Goal: Transaction & Acquisition: Purchase product/service

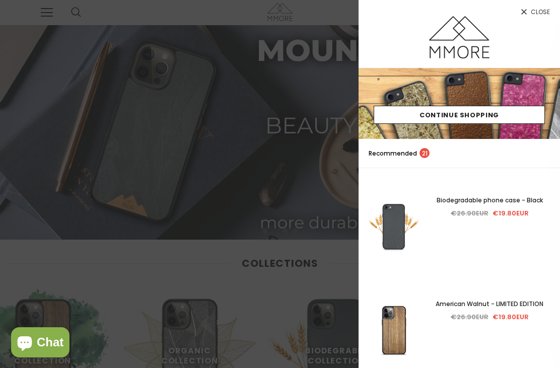
scroll to position [369, 36]
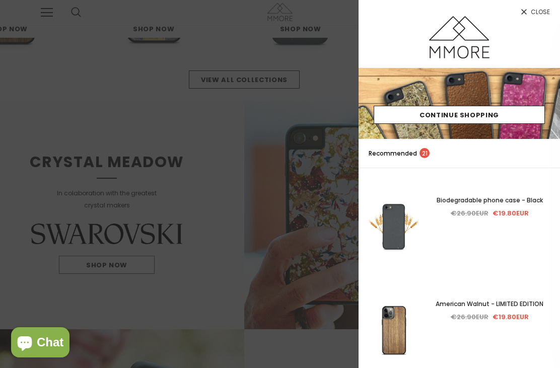
click at [528, 15] on icon at bounding box center [524, 12] width 9 height 9
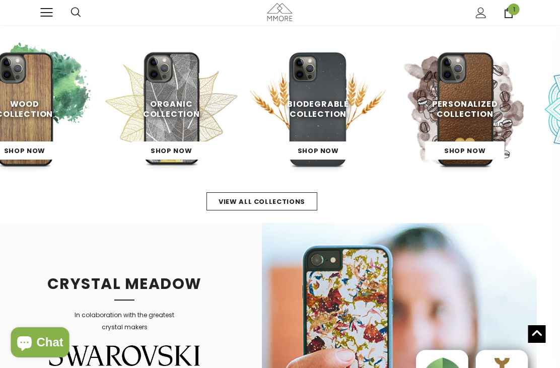
scroll to position [247, 0]
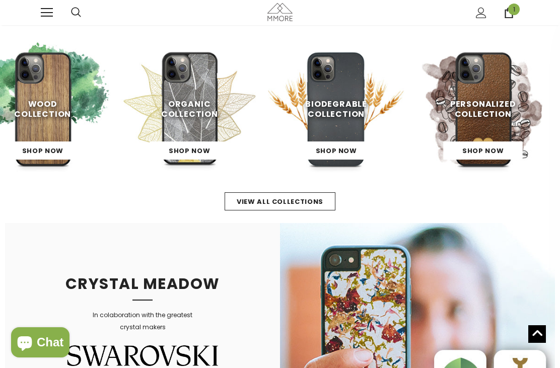
click at [190, 112] on span "Organic Collection" at bounding box center [189, 109] width 57 height 22
click at [189, 98] on img at bounding box center [189, 109] width 137 height 137
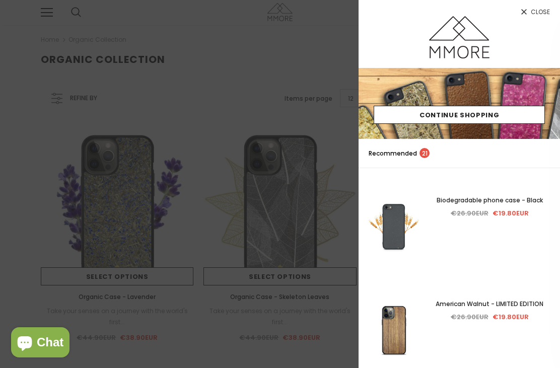
click at [525, 13] on icon at bounding box center [524, 12] width 6 height 6
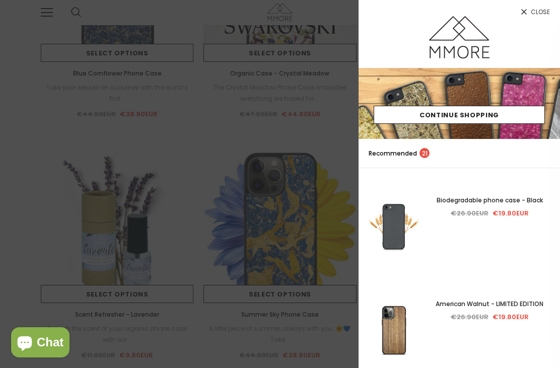
scroll to position [706, 0]
click at [526, 10] on icon at bounding box center [524, 12] width 6 height 6
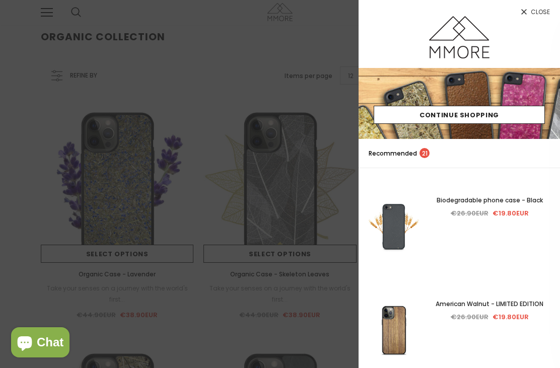
scroll to position [0, 0]
click at [528, 15] on icon at bounding box center [524, 12] width 9 height 9
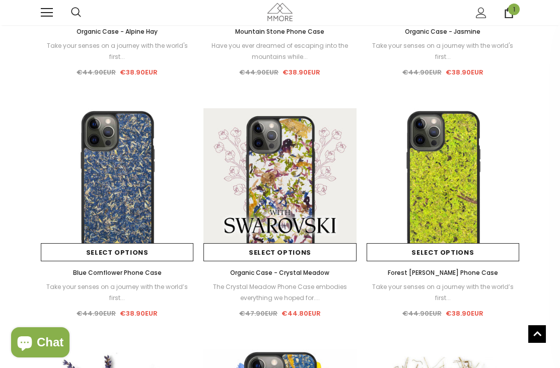
scroll to position [507, 0]
click at [115, 179] on img at bounding box center [117, 185] width 153 height 153
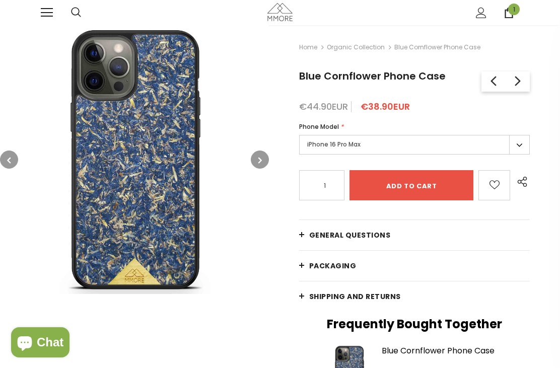
click at [254, 156] on button "button" at bounding box center [260, 160] width 18 height 18
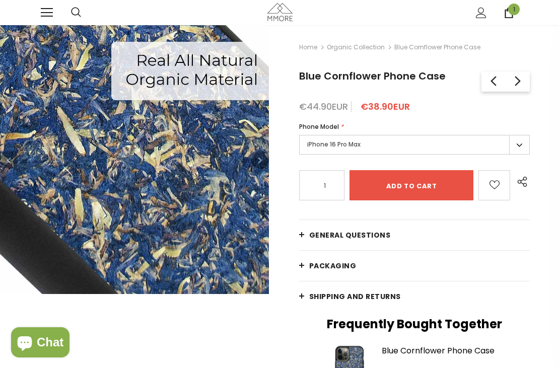
click at [259, 159] on icon "button" at bounding box center [260, 160] width 4 height 10
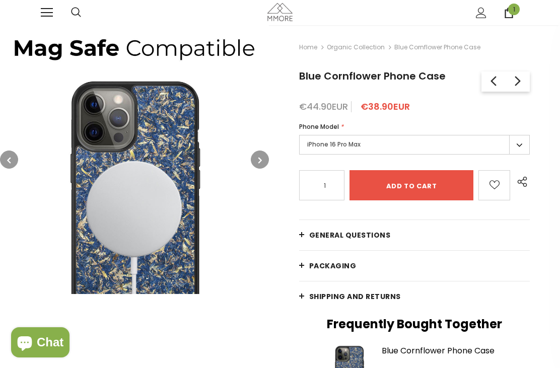
click at [255, 160] on button "button" at bounding box center [260, 160] width 18 height 18
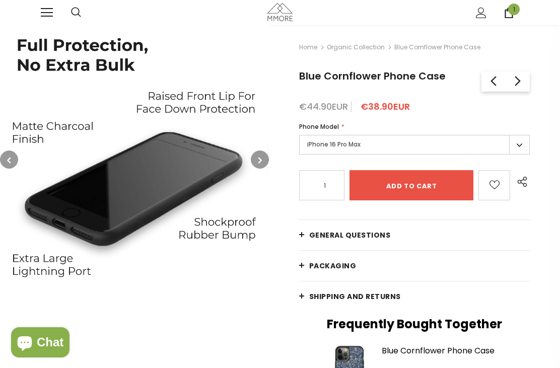
click at [259, 163] on icon "button" at bounding box center [260, 160] width 4 height 10
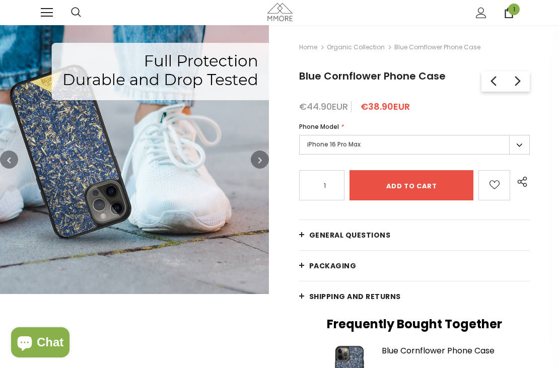
click at [262, 160] on icon "button" at bounding box center [260, 160] width 4 height 10
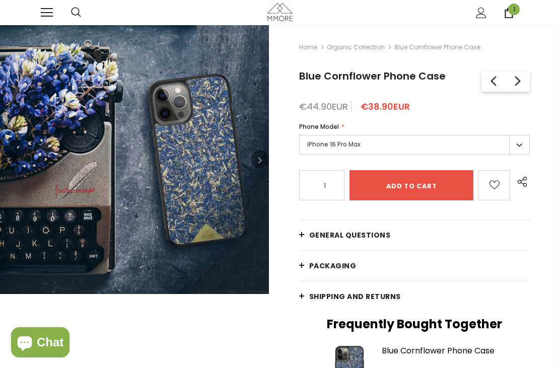
click at [263, 159] on button "button" at bounding box center [260, 160] width 18 height 18
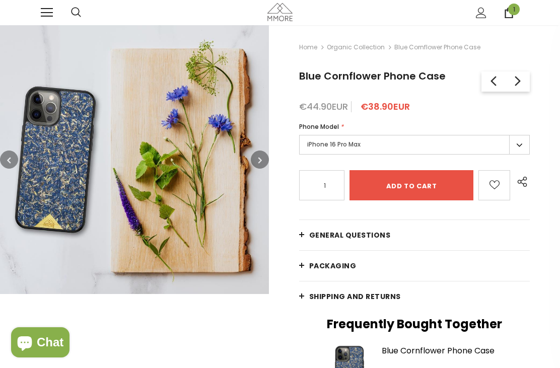
click at [260, 162] on icon "button" at bounding box center [260, 160] width 4 height 10
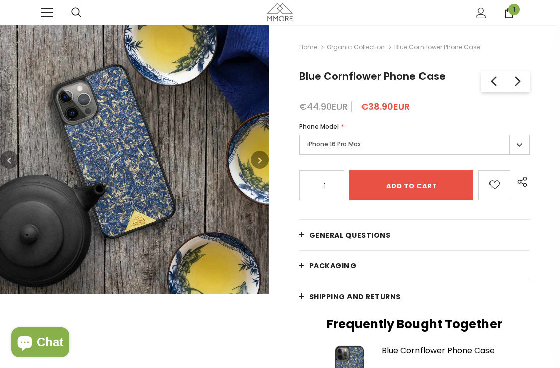
click at [258, 159] on icon "button" at bounding box center [260, 160] width 4 height 10
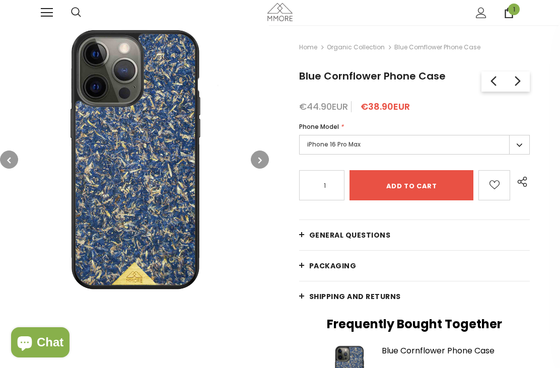
click at [259, 161] on icon "button" at bounding box center [260, 160] width 4 height 10
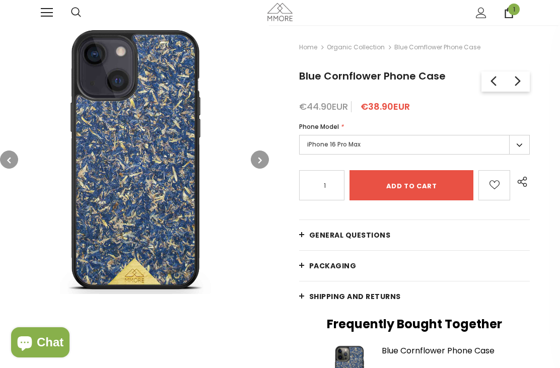
click at [261, 163] on icon "button" at bounding box center [260, 160] width 4 height 10
click at [263, 159] on button "button" at bounding box center [260, 160] width 18 height 18
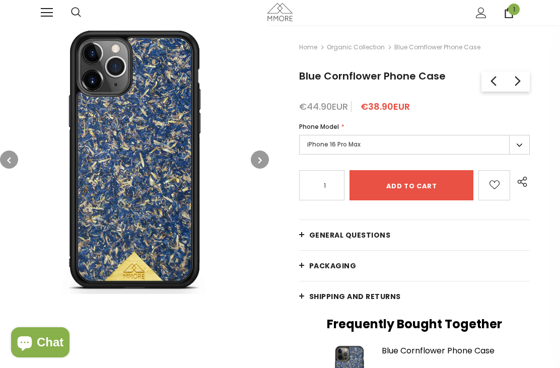
click at [47, 18] on link at bounding box center [47, 13] width 12 height 12
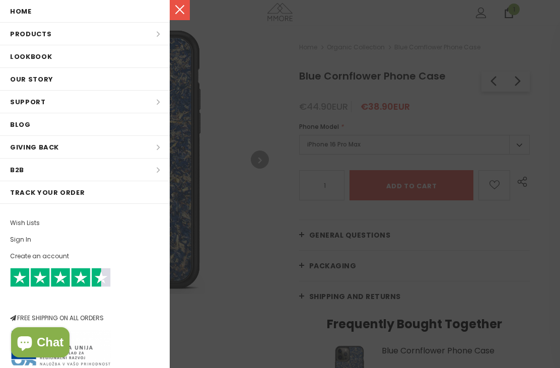
click at [144, 32] on li "Products Products All Products All Collections BUNDLES Organic Collection Wood …" at bounding box center [85, 34] width 170 height 23
click at [37, 13] on link "Home" at bounding box center [85, 11] width 170 height 22
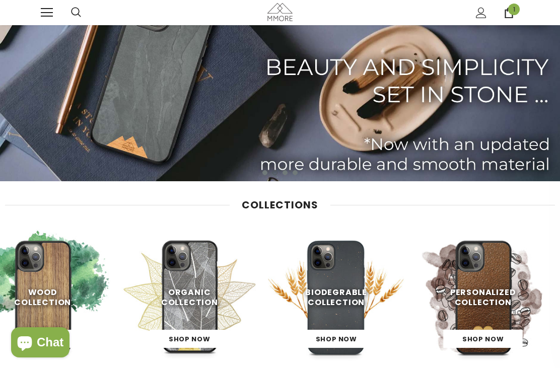
scroll to position [64, 0]
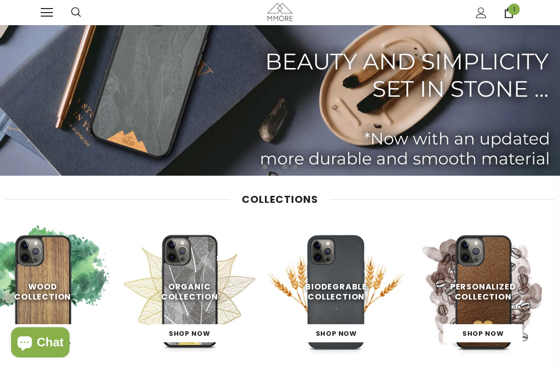
click at [192, 326] on link "Shop Now" at bounding box center [189, 333] width 79 height 18
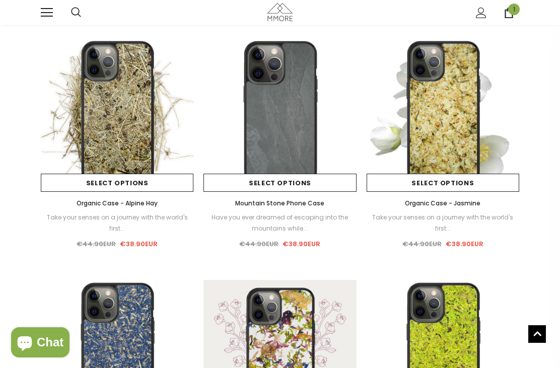
scroll to position [389, 0]
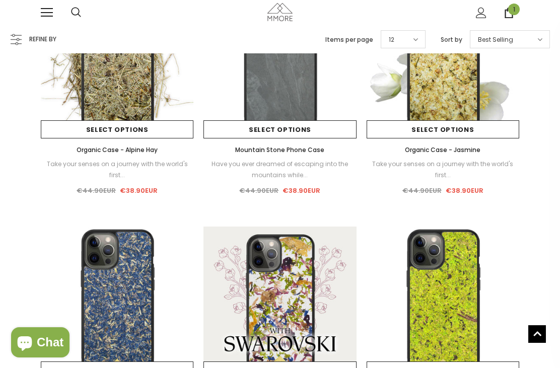
click at [127, 312] on img at bounding box center [117, 303] width 153 height 153
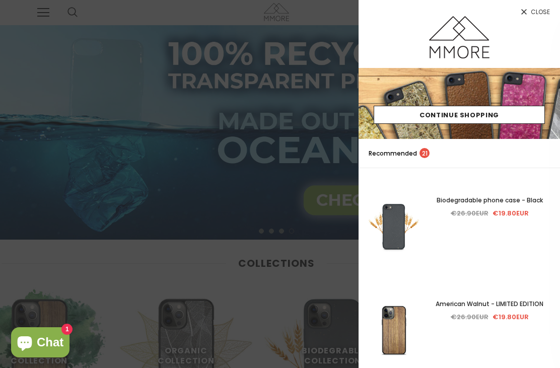
click at [523, 11] on icon at bounding box center [524, 12] width 6 height 6
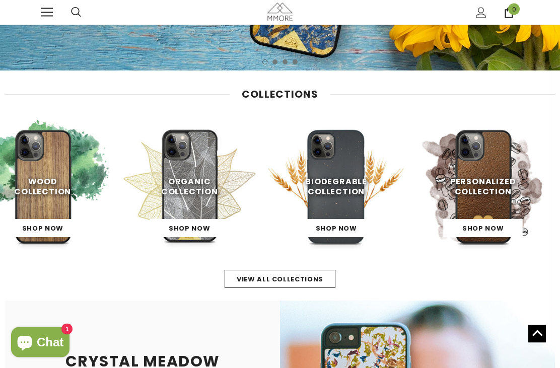
scroll to position [167, 0]
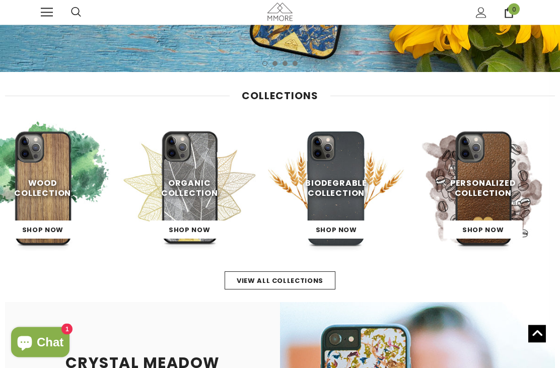
click at [198, 196] on span "Organic Collection" at bounding box center [189, 188] width 57 height 22
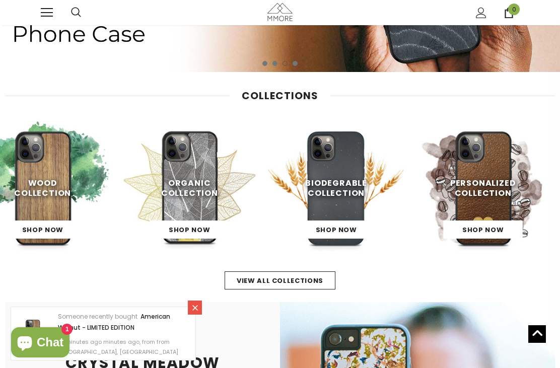
click at [195, 226] on span "Shop Now" at bounding box center [189, 230] width 41 height 10
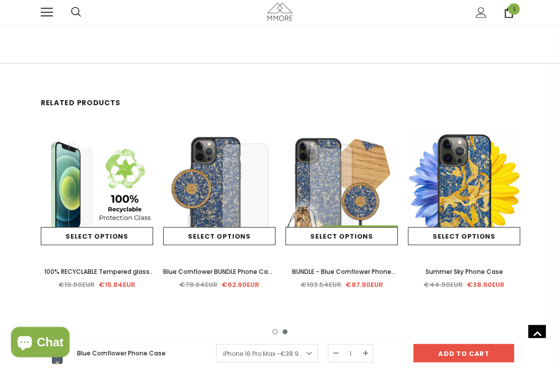
scroll to position [1808, 0]
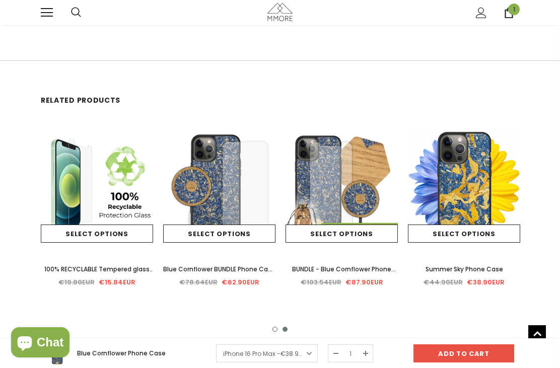
click at [226, 196] on img at bounding box center [219, 186] width 112 height 112
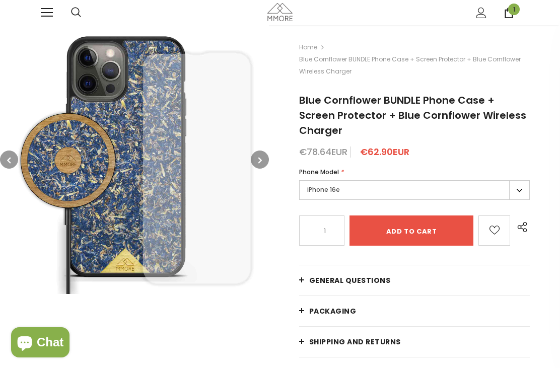
click at [260, 158] on icon "button" at bounding box center [260, 160] width 4 height 10
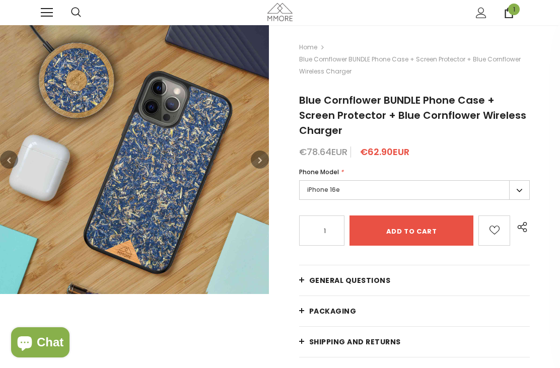
click at [261, 159] on icon "button" at bounding box center [260, 160] width 4 height 10
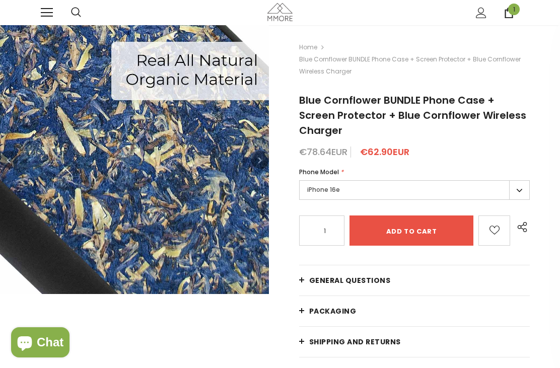
click at [261, 160] on icon "button" at bounding box center [260, 160] width 4 height 10
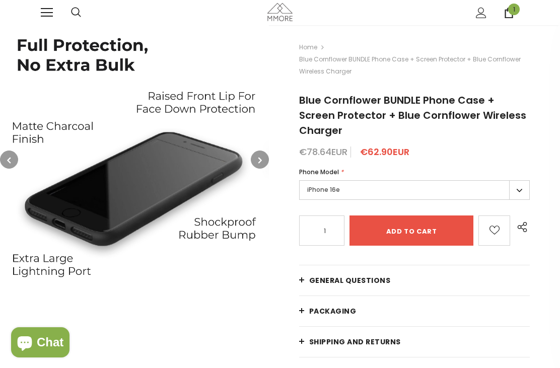
click at [259, 161] on icon "button" at bounding box center [260, 160] width 4 height 10
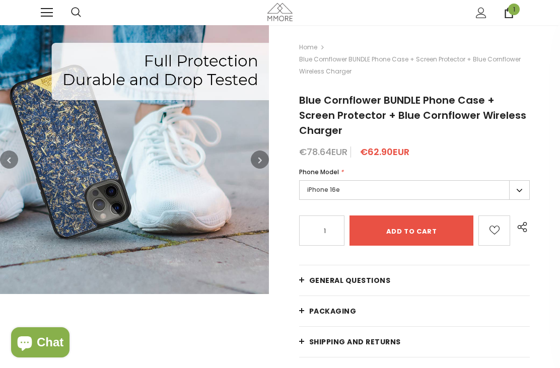
click at [258, 155] on icon "button" at bounding box center [260, 160] width 4 height 10
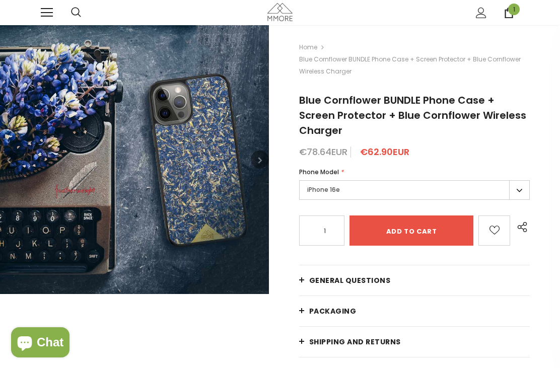
click at [259, 160] on icon "button" at bounding box center [260, 160] width 4 height 10
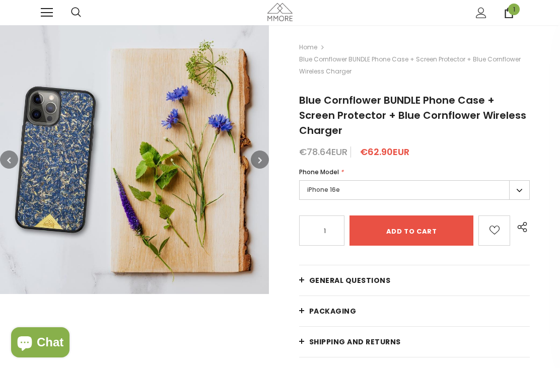
click at [255, 162] on button "button" at bounding box center [260, 160] width 18 height 18
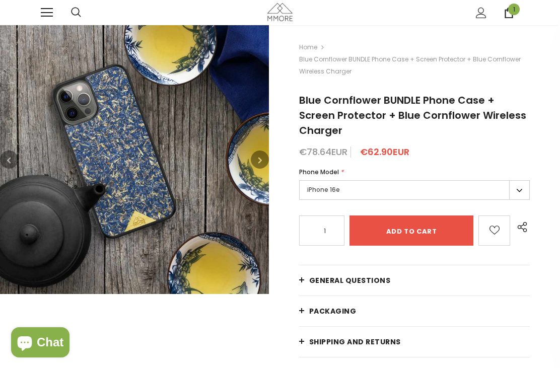
click at [258, 158] on icon "button" at bounding box center [260, 160] width 4 height 10
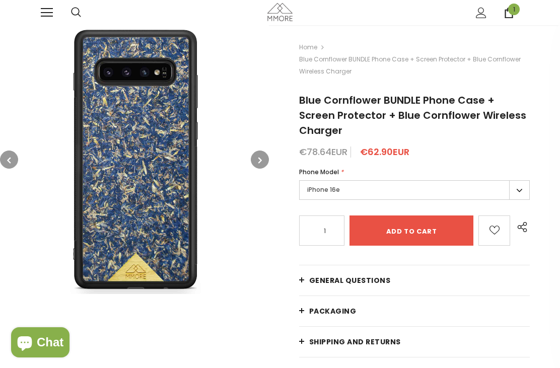
click at [259, 160] on icon "button" at bounding box center [260, 160] width 4 height 10
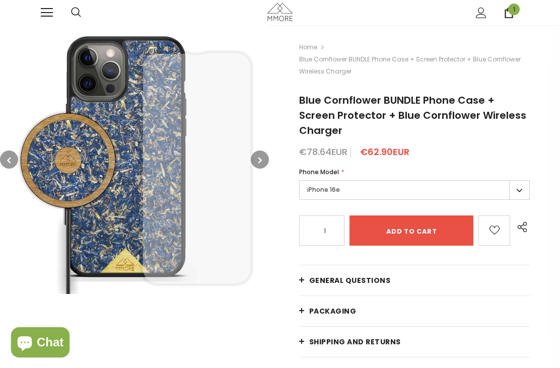
click at [262, 155] on icon "button" at bounding box center [260, 160] width 4 height 10
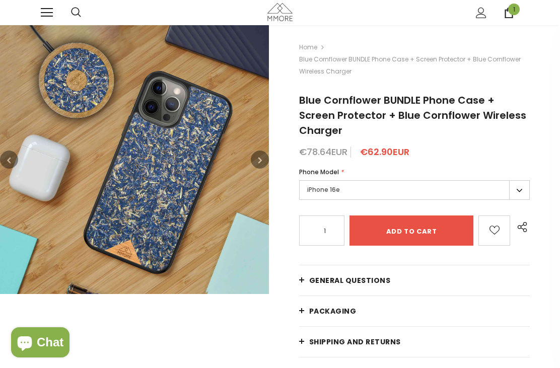
click at [261, 158] on icon "button" at bounding box center [260, 160] width 4 height 10
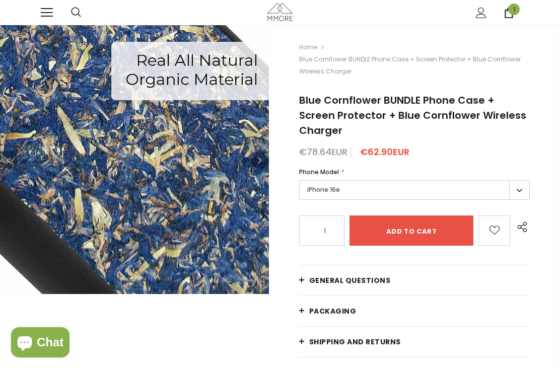
click at [261, 161] on icon "button" at bounding box center [260, 160] width 4 height 10
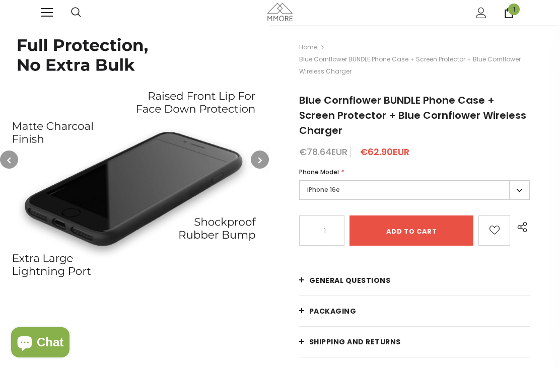
click at [262, 161] on icon "button" at bounding box center [260, 160] width 4 height 10
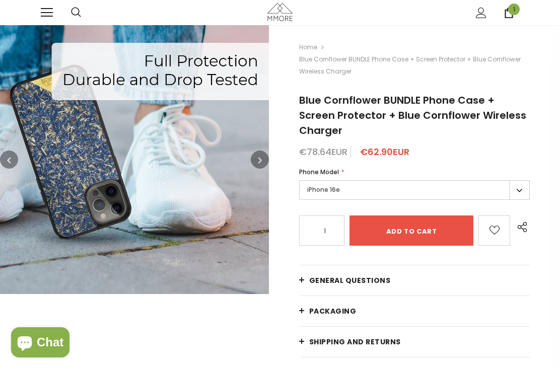
click at [258, 160] on icon "button" at bounding box center [260, 160] width 4 height 10
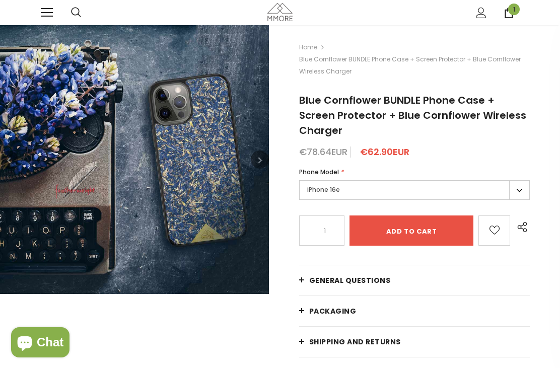
click at [260, 162] on icon "button" at bounding box center [260, 160] width 4 height 10
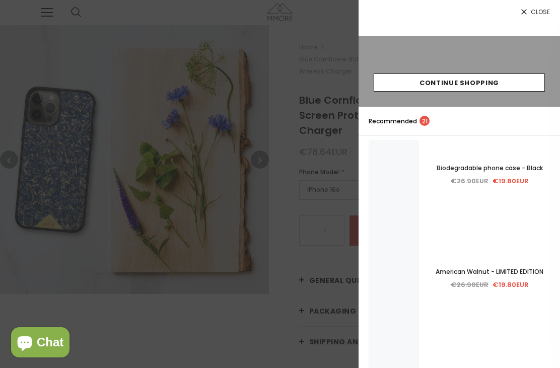
click at [260, 163] on div at bounding box center [280, 184] width 560 height 368
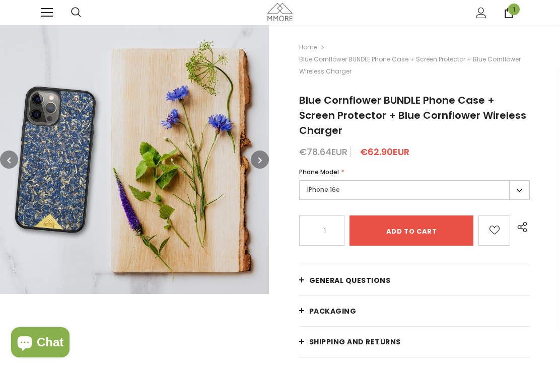
click at [258, 159] on icon "button" at bounding box center [260, 160] width 4 height 10
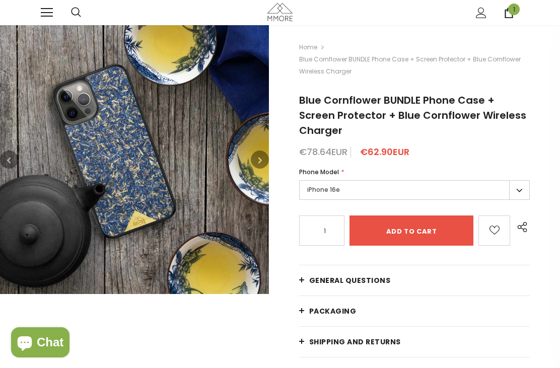
click at [255, 160] on button "button" at bounding box center [260, 160] width 18 height 18
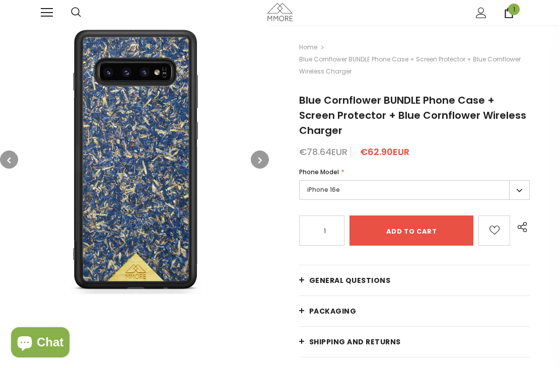
click at [257, 158] on button "button" at bounding box center [260, 160] width 18 height 18
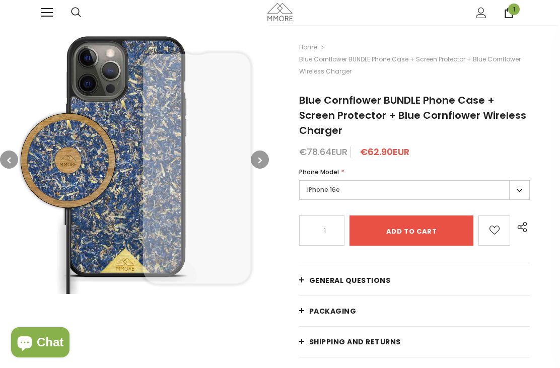
click at [259, 157] on icon "button" at bounding box center [260, 160] width 4 height 10
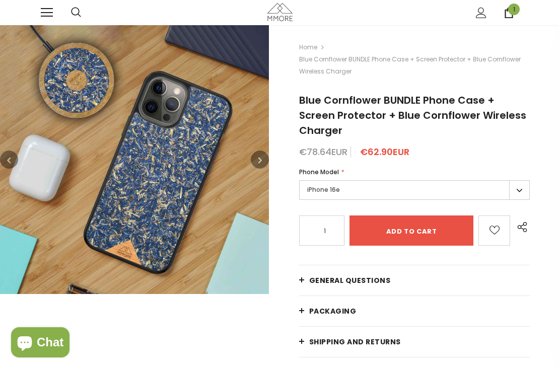
click at [259, 157] on icon "button" at bounding box center [260, 160] width 4 height 10
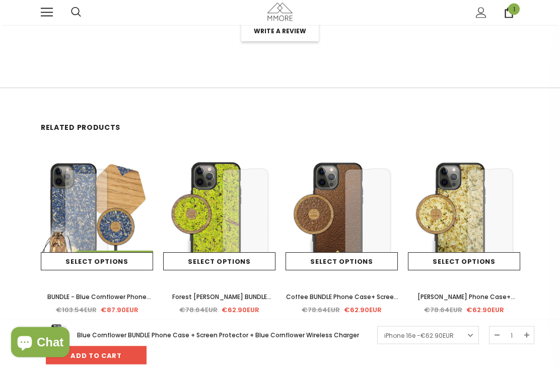
scroll to position [1329, 0]
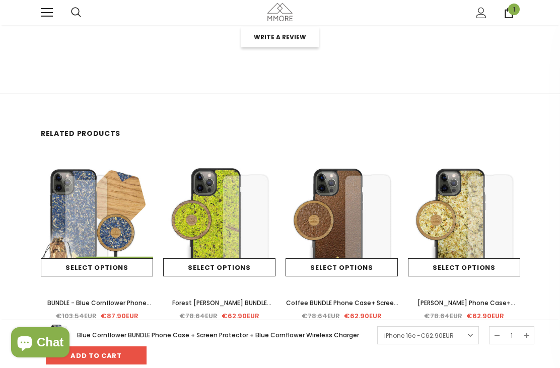
click at [108, 258] on link "Select options" at bounding box center [97, 267] width 112 height 18
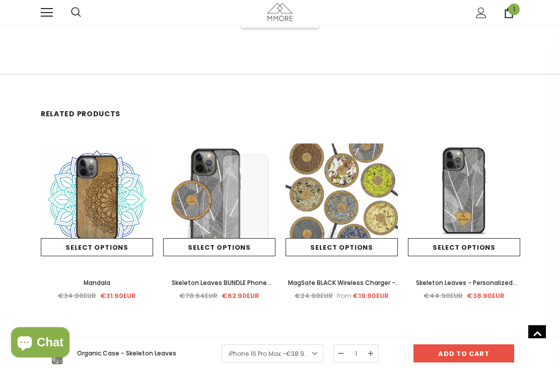
scroll to position [1810, 0]
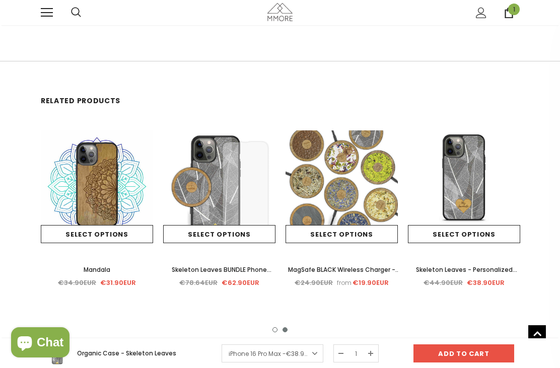
click at [227, 242] on link "Select options" at bounding box center [219, 234] width 112 height 18
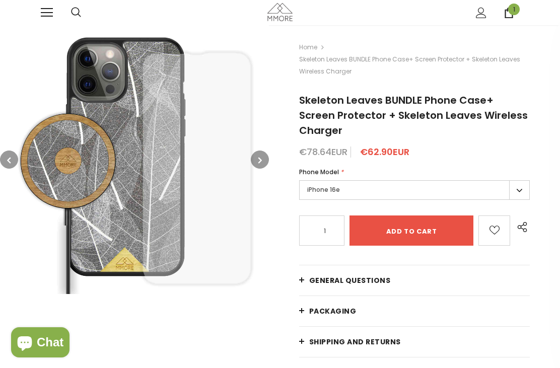
click at [265, 157] on button "button" at bounding box center [260, 160] width 18 height 18
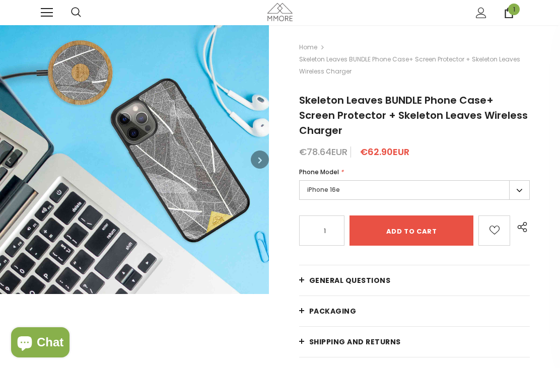
click at [259, 157] on icon "button" at bounding box center [260, 160] width 4 height 10
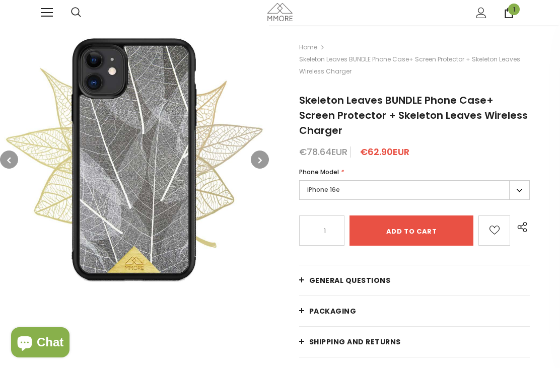
click at [261, 159] on icon "button" at bounding box center [260, 160] width 4 height 10
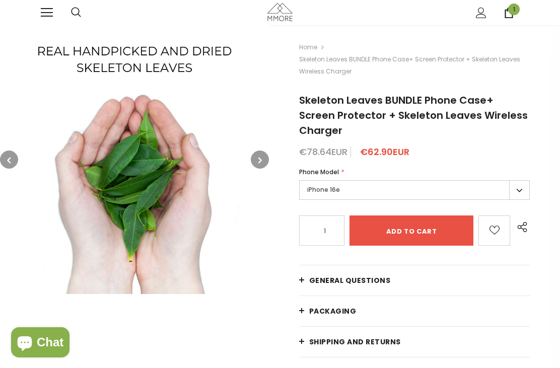
click at [261, 158] on icon "button" at bounding box center [260, 160] width 4 height 10
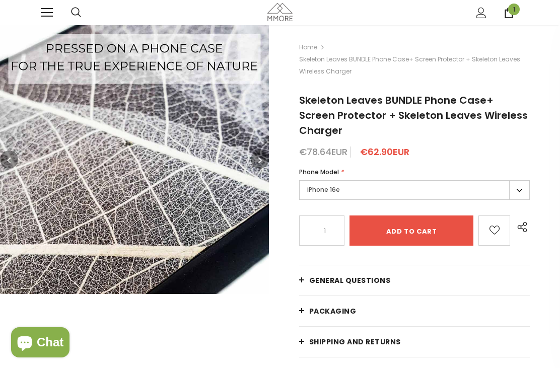
click at [257, 157] on button "button" at bounding box center [260, 160] width 18 height 18
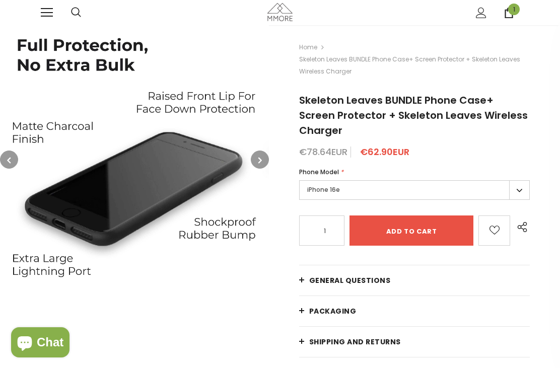
click at [263, 161] on button "button" at bounding box center [260, 160] width 18 height 18
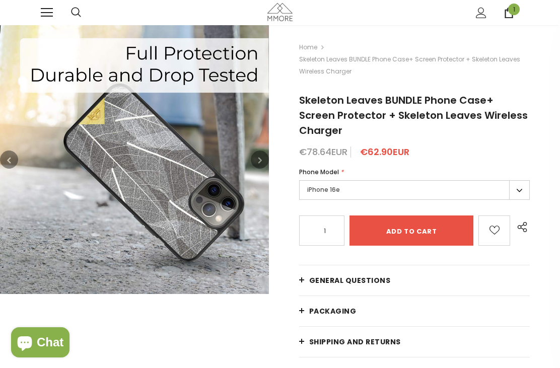
click at [259, 159] on icon "button" at bounding box center [260, 160] width 4 height 10
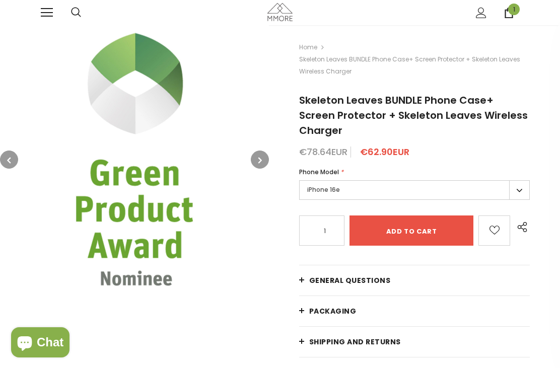
click at [261, 162] on icon "button" at bounding box center [260, 160] width 4 height 10
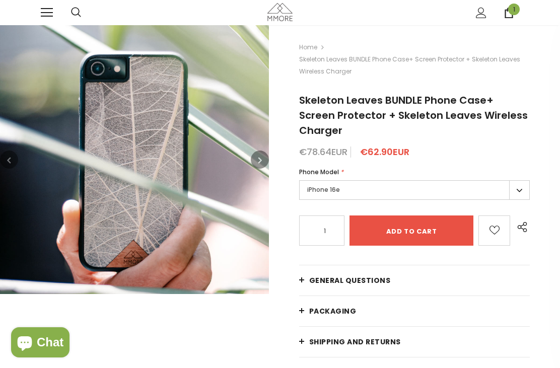
click at [261, 158] on icon "button" at bounding box center [260, 160] width 4 height 10
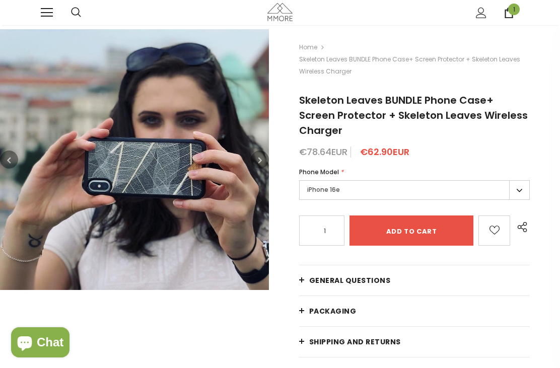
click at [260, 157] on icon "button" at bounding box center [260, 160] width 4 height 10
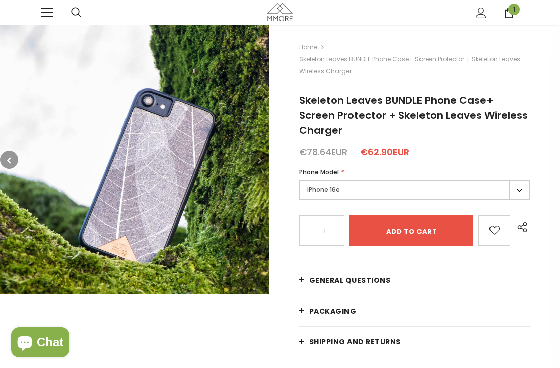
click at [260, 159] on icon "button" at bounding box center [260, 160] width 4 height 10
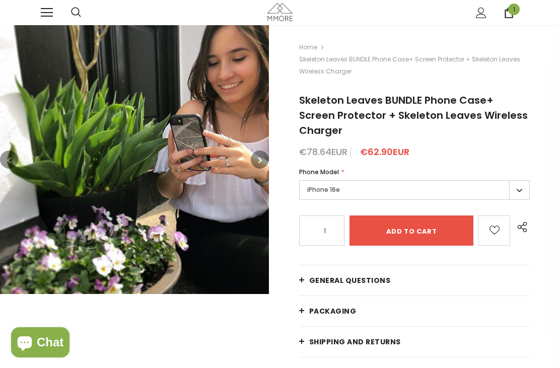
click at [258, 153] on button "button" at bounding box center [260, 160] width 18 height 18
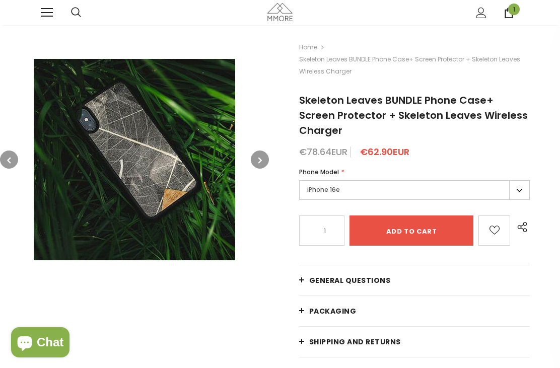
click at [267, 159] on button "button" at bounding box center [260, 160] width 18 height 18
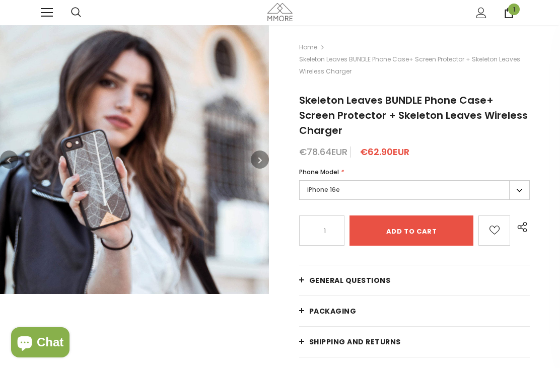
click at [261, 158] on icon "button" at bounding box center [260, 160] width 4 height 10
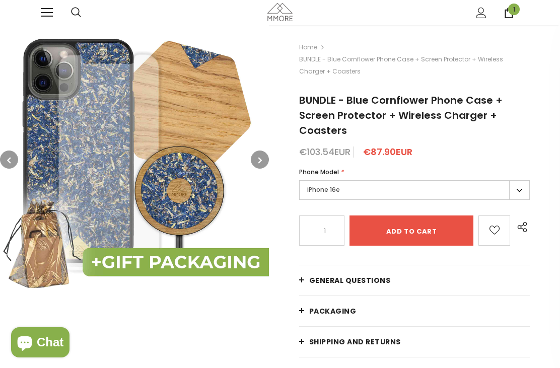
click at [259, 154] on button "button" at bounding box center [260, 160] width 18 height 18
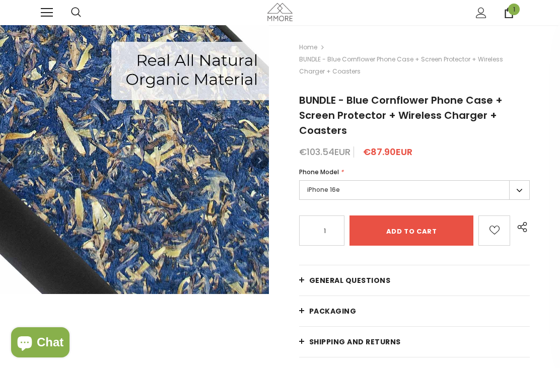
click at [256, 157] on button "button" at bounding box center [260, 160] width 18 height 18
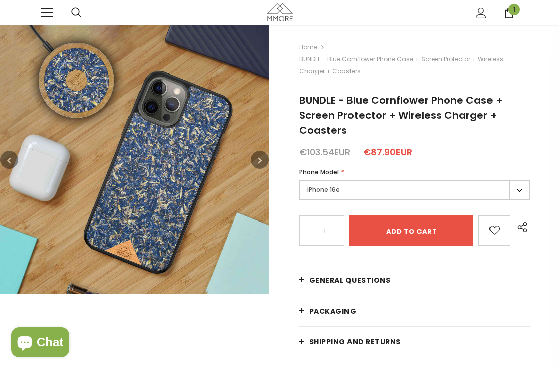
click at [258, 157] on icon "button" at bounding box center [260, 160] width 4 height 10
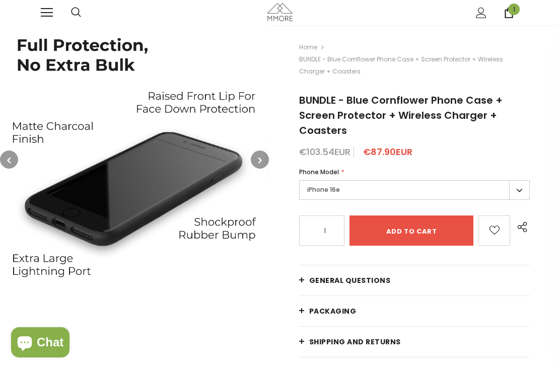
click at [255, 154] on button "button" at bounding box center [260, 160] width 18 height 18
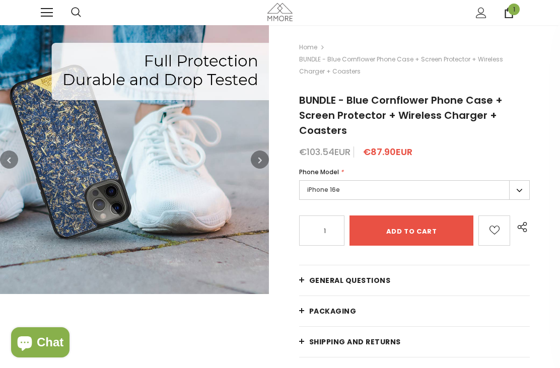
click at [262, 158] on icon "button" at bounding box center [260, 160] width 4 height 10
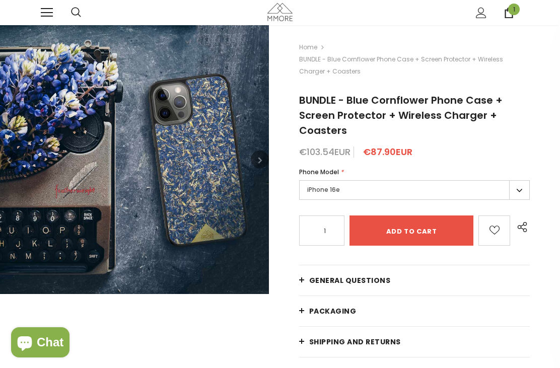
click at [260, 158] on icon "button" at bounding box center [260, 160] width 4 height 10
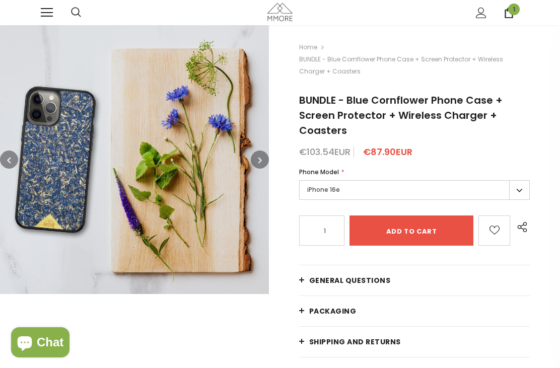
click at [258, 157] on icon "button" at bounding box center [260, 160] width 4 height 10
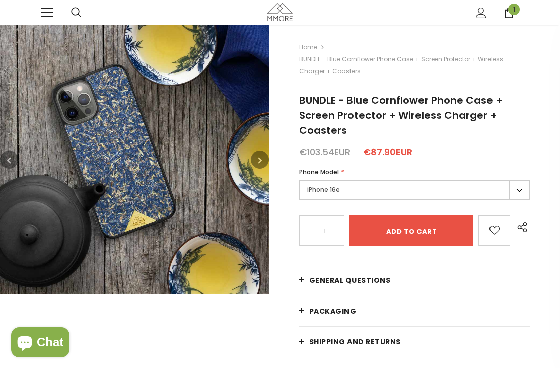
click at [257, 157] on button "button" at bounding box center [260, 160] width 18 height 18
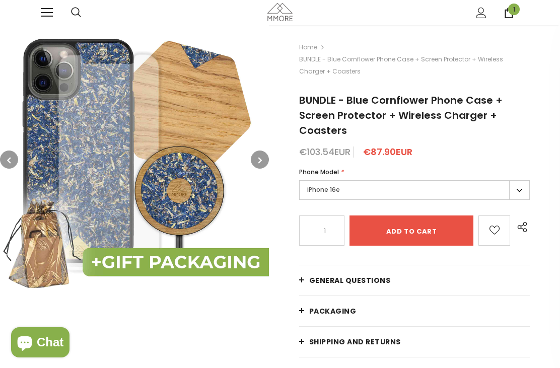
click at [255, 156] on button "button" at bounding box center [260, 160] width 18 height 18
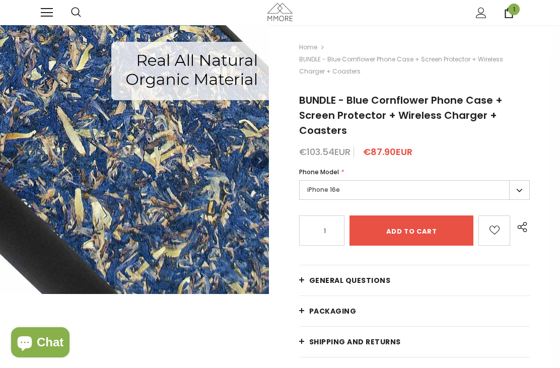
click at [256, 154] on button "button" at bounding box center [260, 160] width 18 height 18
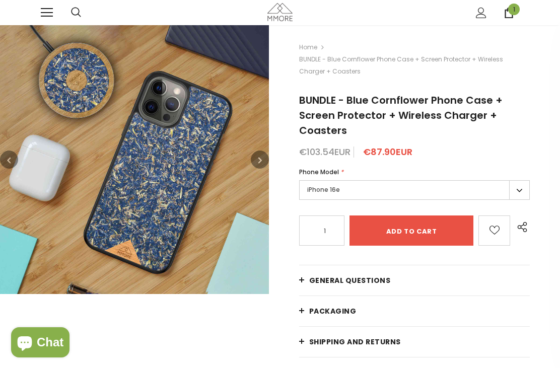
click at [254, 157] on button "button" at bounding box center [260, 160] width 18 height 18
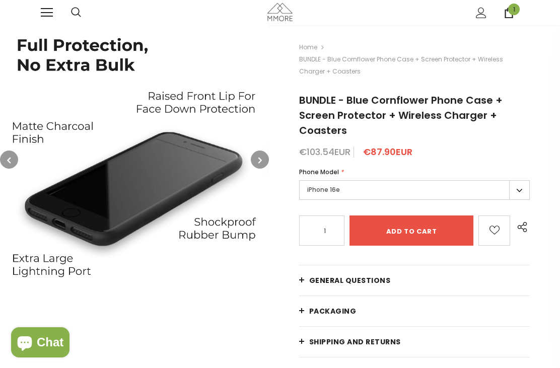
click at [259, 159] on icon "button" at bounding box center [260, 160] width 4 height 10
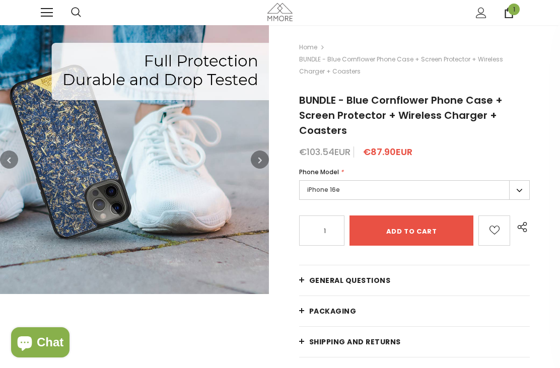
click at [258, 160] on icon "button" at bounding box center [260, 160] width 4 height 10
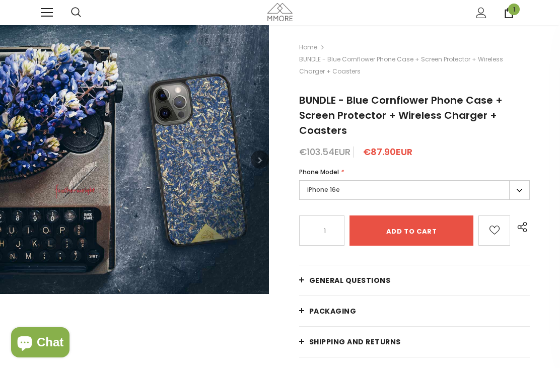
click at [257, 162] on button "button" at bounding box center [260, 160] width 18 height 18
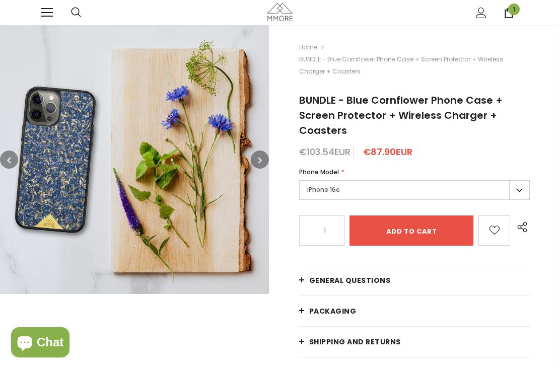
click at [258, 162] on icon "button" at bounding box center [260, 160] width 4 height 10
